Goal: Information Seeking & Learning: Learn about a topic

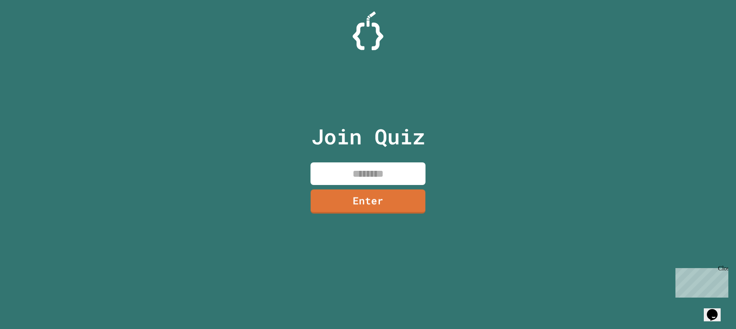
click at [361, 173] on input at bounding box center [367, 174] width 115 height 23
type input "********"
click at [392, 202] on link "Enter" at bounding box center [367, 200] width 105 height 25
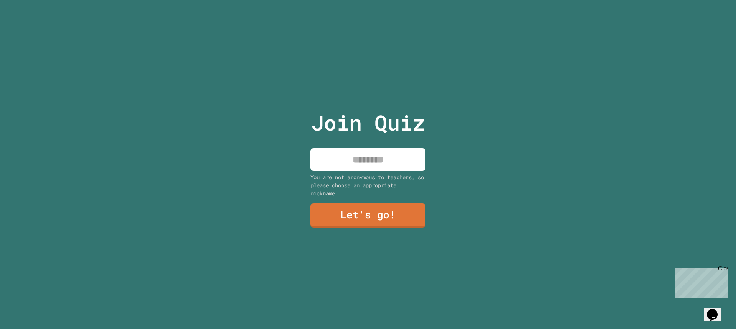
click at [356, 159] on input at bounding box center [367, 159] width 115 height 23
type input "*******"
click at [376, 210] on link "Let's go!" at bounding box center [367, 214] width 111 height 25
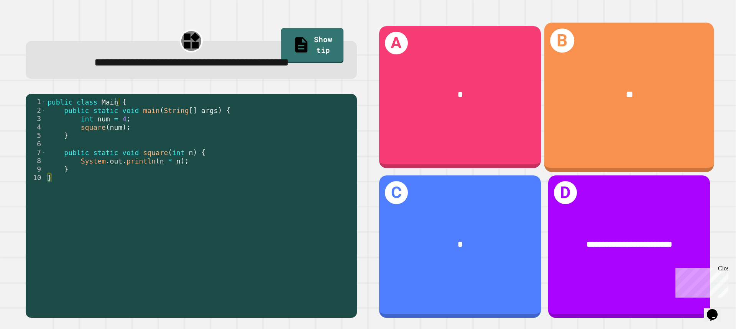
click at [585, 127] on div "B **" at bounding box center [629, 96] width 170 height 149
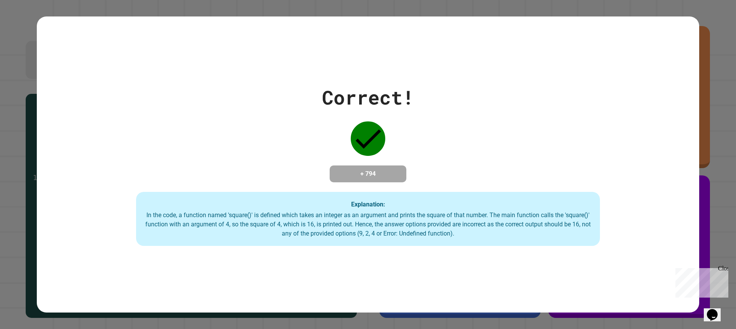
click at [457, 169] on div "Correct! + 794 Explanation: In the code, a function named 'square()' is defined…" at bounding box center [368, 164] width 662 height 163
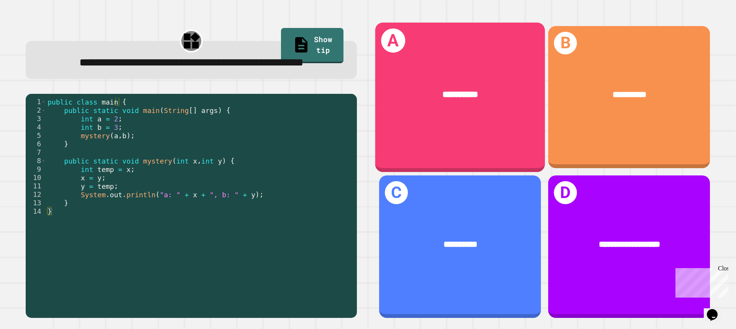
click at [517, 130] on div "**********" at bounding box center [460, 96] width 170 height 149
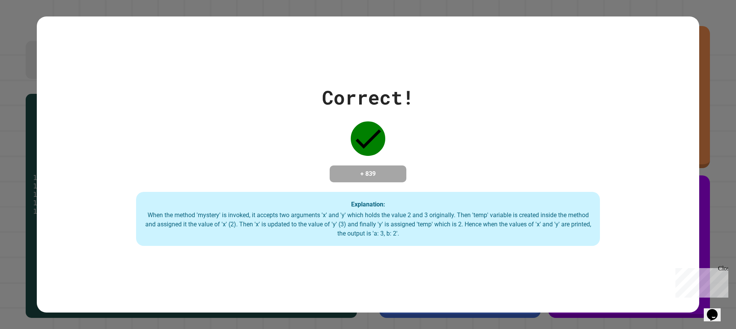
click at [517, 130] on div "Correct! + 839 Explanation: When the method 'mystery' is invoked, it accepts tw…" at bounding box center [368, 164] width 662 height 163
click at [512, 130] on div "Correct! + 839 Explanation: When the method 'mystery' is invoked, it accepts tw…" at bounding box center [368, 164] width 662 height 163
click at [522, 131] on div "Correct! + 839 Explanation: When the method 'mystery' is invoked, it accepts tw…" at bounding box center [368, 164] width 662 height 163
click at [517, 131] on div "Correct! + 839 Explanation: When the method 'mystery' is invoked, it accepts tw…" at bounding box center [368, 164] width 662 height 163
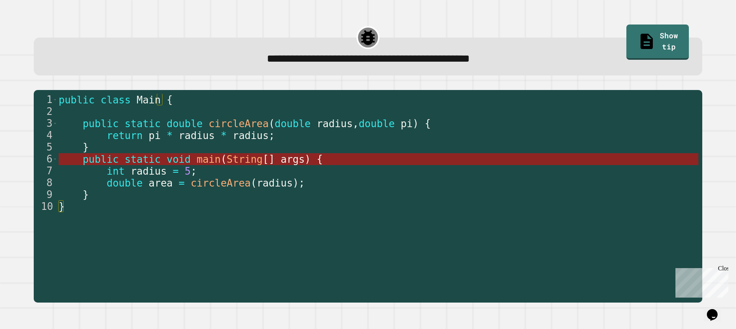
click at [227, 161] on span "String" at bounding box center [245, 159] width 36 height 11
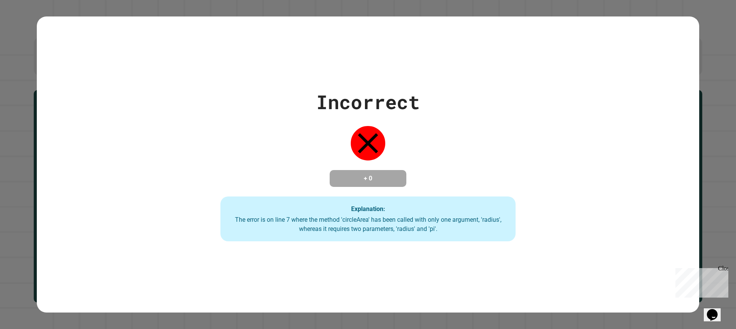
click at [213, 161] on div "Incorrect + 0 Explanation: The error is on line 7 where the method 'circleArea'…" at bounding box center [368, 165] width 422 height 154
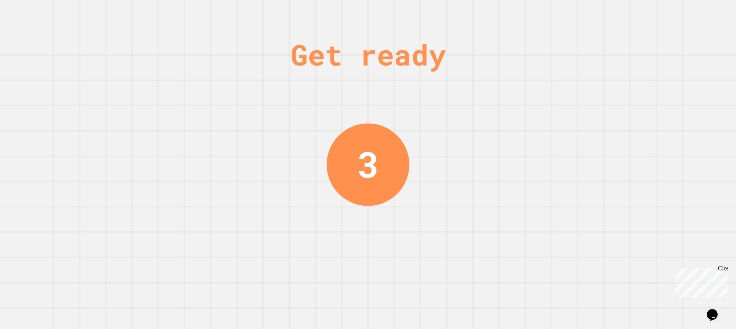
click at [274, 151] on div "Get ready 3" at bounding box center [368, 164] width 736 height 329
click at [274, 151] on div "Get ready 2" at bounding box center [368, 164] width 736 height 329
click at [274, 151] on div "Get ready 1" at bounding box center [368, 164] width 736 height 329
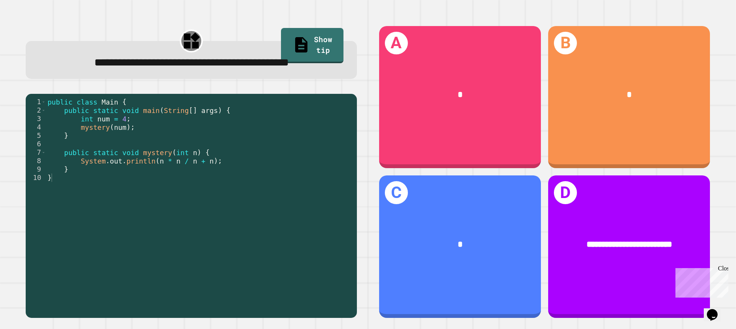
click at [276, 152] on div "**********" at bounding box center [368, 164] width 736 height 329
click at [238, 157] on div "public class Main { public static void main ( String [ ] args ) { int num = 4 ;…" at bounding box center [199, 195] width 307 height 194
click at [242, 156] on div "public class Main { public static void main ( String [ ] args ) { int num = 4 ;…" at bounding box center [199, 195] width 307 height 194
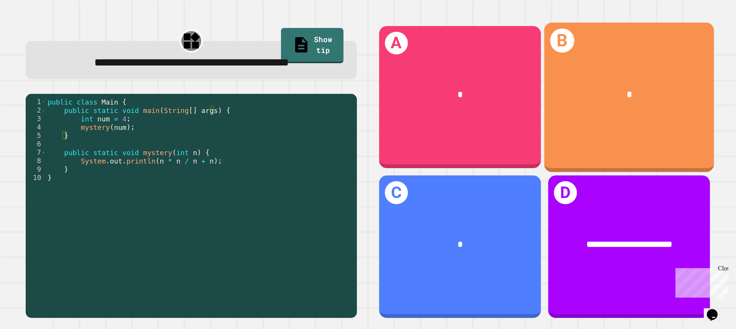
click at [617, 145] on div "B *" at bounding box center [629, 96] width 170 height 149
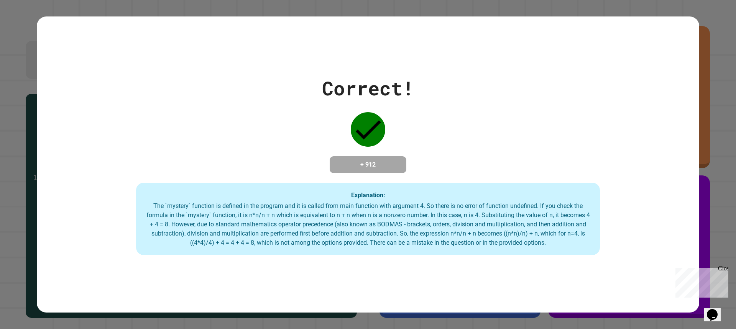
click at [494, 153] on div "Correct! + 912 Explanation: The `mystery` function is defined in the program an…" at bounding box center [368, 165] width 662 height 182
click at [481, 149] on div "Correct! + 912 Explanation: The `mystery` function is defined in the program an…" at bounding box center [368, 165] width 662 height 182
click at [466, 148] on div "Correct! + 912 Explanation: The `mystery` function is defined in the program an…" at bounding box center [368, 165] width 662 height 182
click at [461, 149] on div "Correct! + 912 Explanation: The `mystery` function is defined in the program an…" at bounding box center [368, 165] width 662 height 182
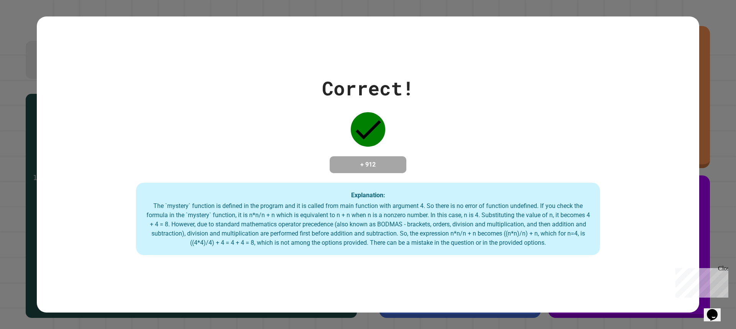
click at [461, 149] on div "Correct! + 912 Explanation: The `mystery` function is defined in the program an…" at bounding box center [368, 165] width 662 height 182
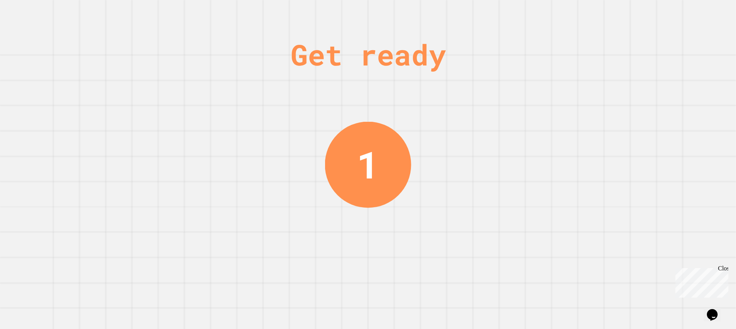
click at [457, 153] on div "Get ready 1" at bounding box center [368, 164] width 736 height 329
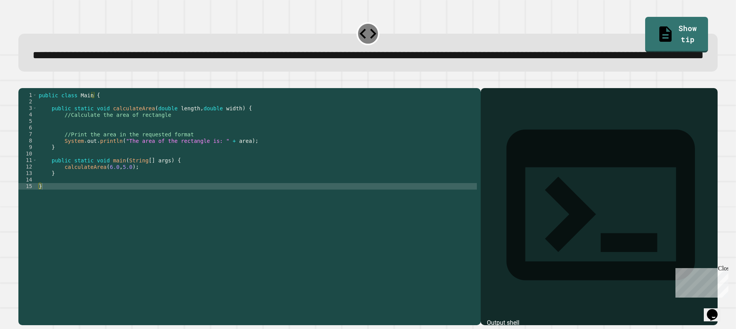
click at [105, 197] on div "public class Main { public static void calculateArea ( double length , double w…" at bounding box center [257, 189] width 440 height 195
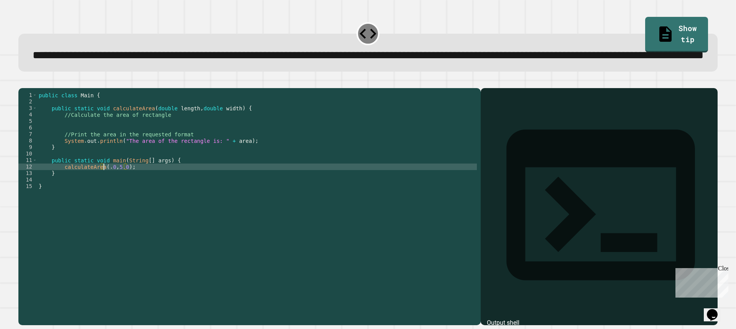
scroll to position [0, 5]
click at [120, 195] on div "public class Main { public static void calculateArea ( double length , double w…" at bounding box center [257, 189] width 440 height 195
click at [22, 82] on icon "button" at bounding box center [22, 82] width 0 height 0
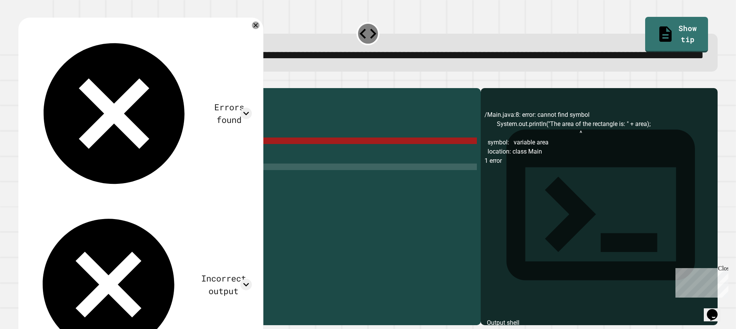
click at [198, 172] on div "public class Main { public static void calculateArea ( double length , double w…" at bounding box center [257, 189] width 440 height 195
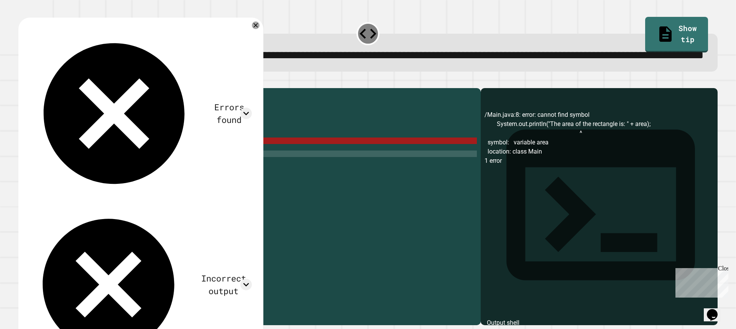
click at [204, 182] on div "public class Main { public static void calculateArea ( double length , double w…" at bounding box center [257, 189] width 440 height 195
click at [204, 173] on div "public class Main { public static void calculateArea ( double length , double w…" at bounding box center [257, 189] width 440 height 195
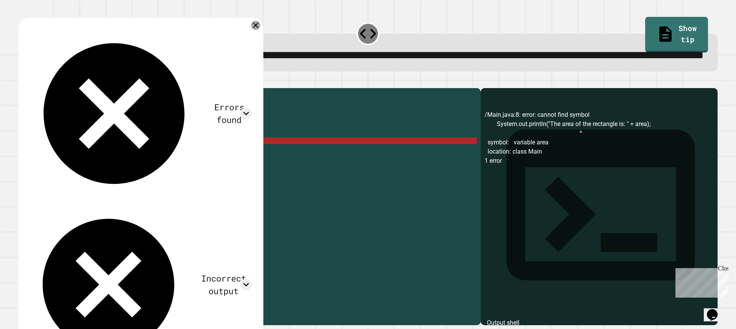
click at [255, 30] on icon at bounding box center [255, 25] width 9 height 9
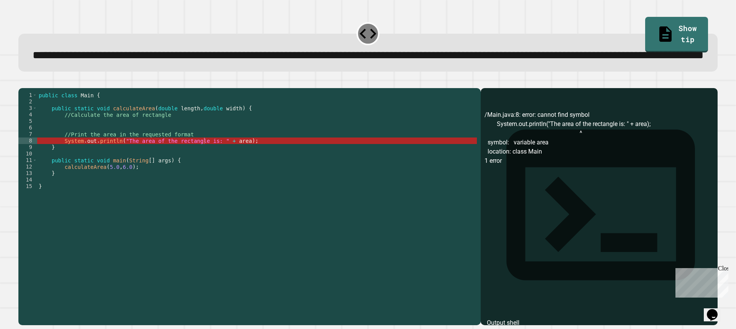
click at [106, 197] on div "public class Main { public static void calculateArea ( double length , double w…" at bounding box center [257, 189] width 440 height 195
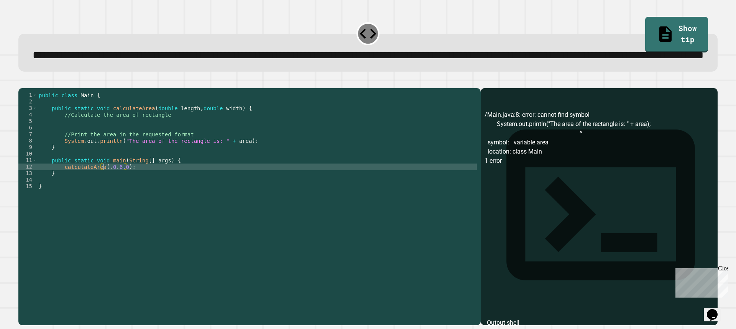
scroll to position [0, 5]
click at [121, 196] on div "public class Main { public static void calculateArea ( double length , double w…" at bounding box center [257, 189] width 440 height 195
type textarea "**********"
click at [157, 189] on div "public class Main { public static void calculateArea ( double length , double w…" at bounding box center [257, 189] width 440 height 195
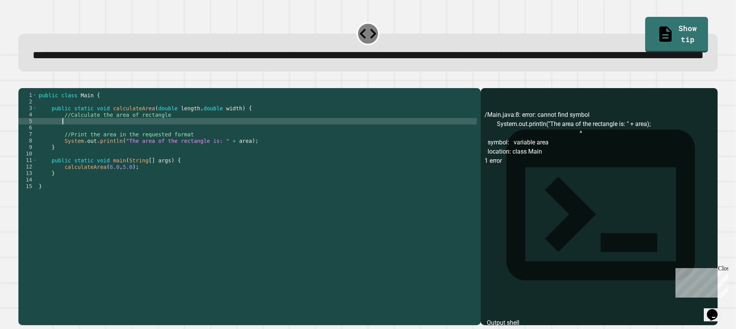
click at [73, 149] on div "public class Main { public static void calculateArea ( double length , double w…" at bounding box center [257, 189] width 440 height 195
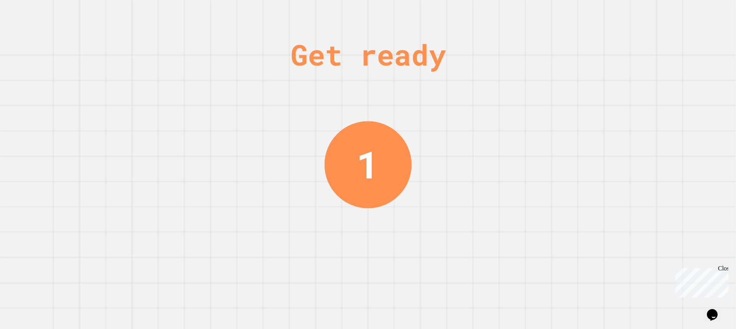
click at [77, 111] on div "Get ready 1" at bounding box center [368, 164] width 736 height 329
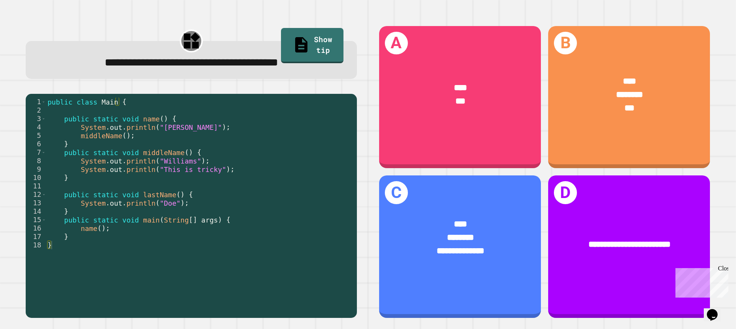
click at [9, 54] on div "**********" at bounding box center [368, 164] width 736 height 329
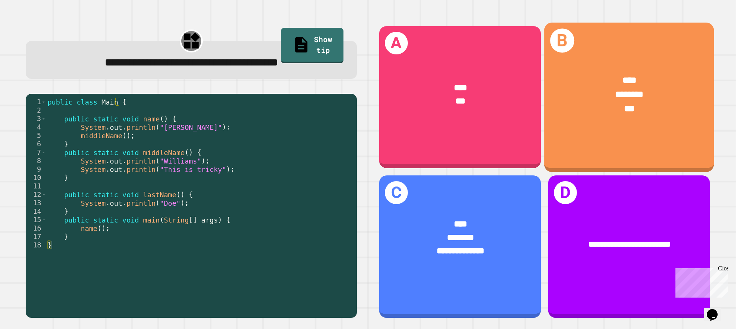
drag, startPoint x: 567, startPoint y: 122, endPoint x: 573, endPoint y: 129, distance: 9.5
click at [573, 129] on div "**** ******** ***" at bounding box center [629, 95] width 170 height 78
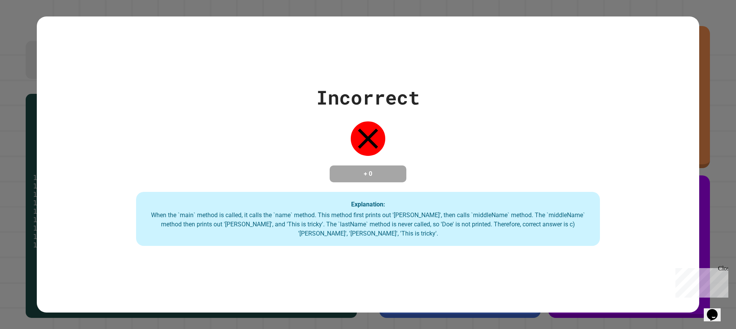
click at [540, 122] on div "Incorrect + 0 Explanation: When the `main` method is called, it calls the `name…" at bounding box center [368, 164] width 662 height 163
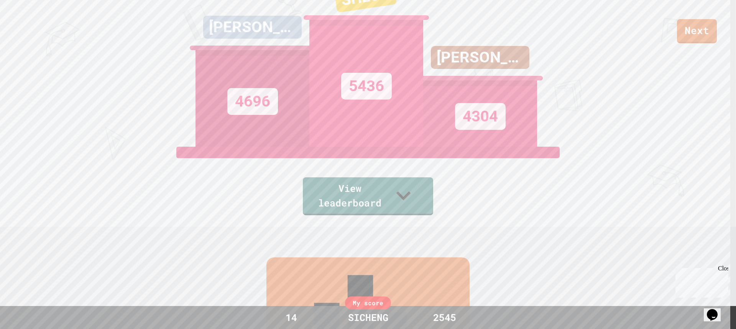
scroll to position [0, 0]
